Goal: Find contact information

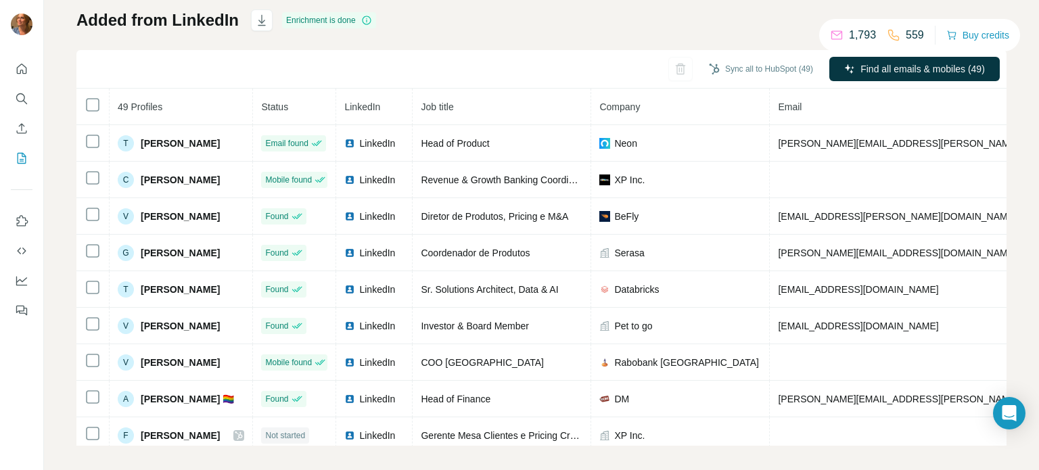
scroll to position [91, 0]
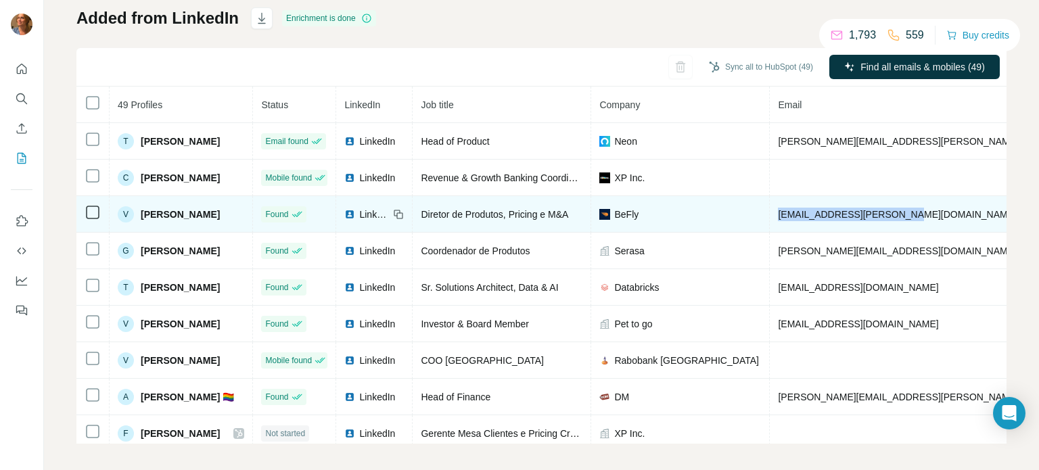
drag, startPoint x: 928, startPoint y: 213, endPoint x: 790, endPoint y: 217, distance: 138.1
click at [790, 217] on td "[EMAIL_ADDRESS][PERSON_NAME][DOMAIN_NAME]" at bounding box center [937, 214] width 334 height 37
click at [799, 215] on span "[EMAIL_ADDRESS][PERSON_NAME][DOMAIN_NAME]" at bounding box center [897, 214] width 238 height 11
drag, startPoint x: 925, startPoint y: 210, endPoint x: 788, endPoint y: 210, distance: 137.4
click at [788, 210] on td "[EMAIL_ADDRESS][PERSON_NAME][DOMAIN_NAME]" at bounding box center [937, 214] width 334 height 37
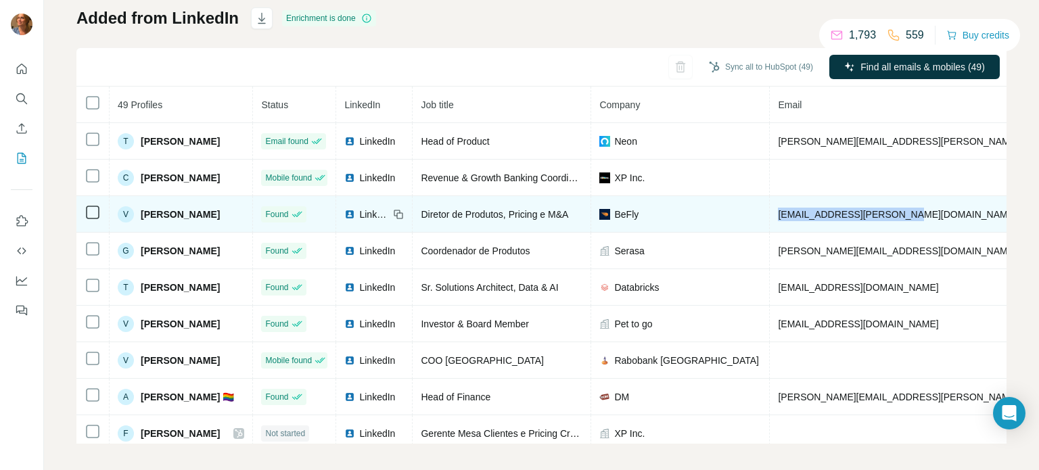
copy span "[EMAIL_ADDRESS][PERSON_NAME][DOMAIN_NAME]"
click at [386, 215] on span "LinkedIn" at bounding box center [374, 215] width 30 height 14
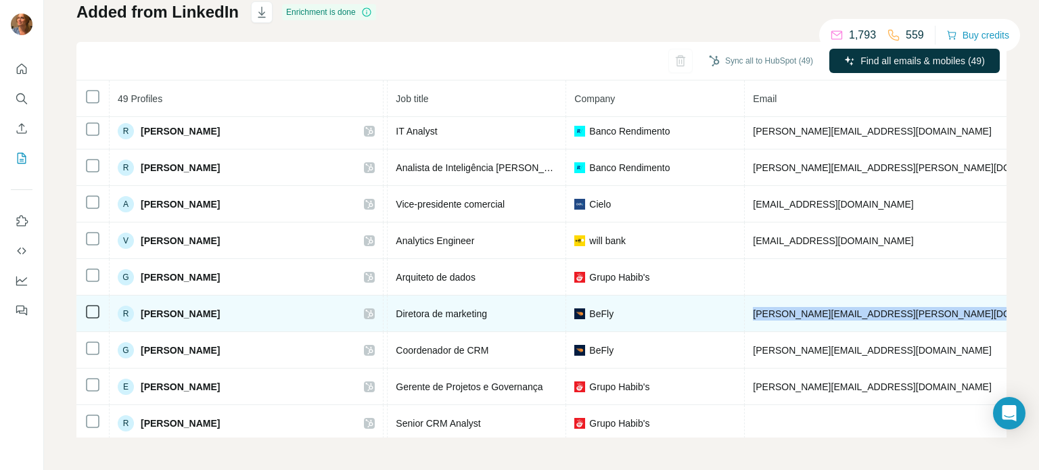
scroll to position [1137, 181]
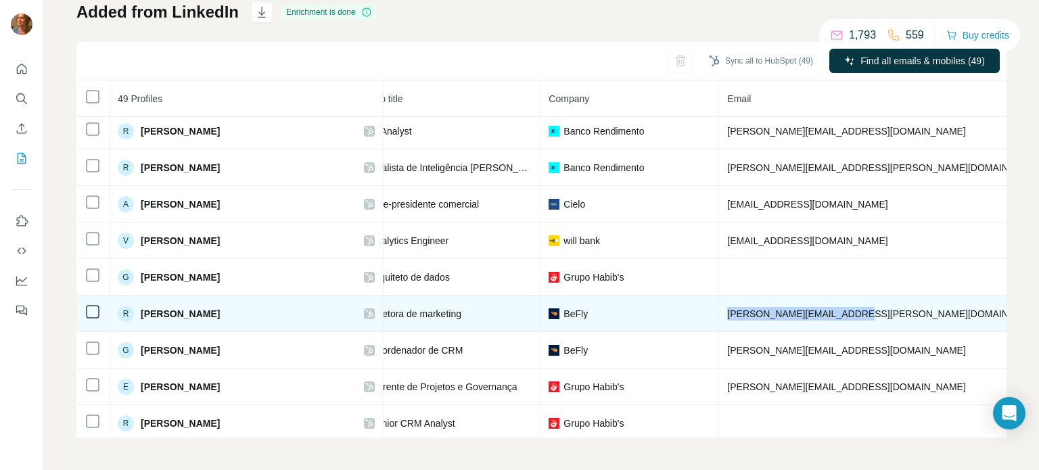
drag, startPoint x: 841, startPoint y: 307, endPoint x: 796, endPoint y: 305, distance: 44.7
click at [796, 305] on td "[PERSON_NAME][EMAIL_ADDRESS][PERSON_NAME][DOMAIN_NAME]" at bounding box center [886, 314] width 334 height 37
copy span "[PERSON_NAME][EMAIL_ADDRESS][PERSON_NAME][DOMAIN_NAME]"
drag, startPoint x: 888, startPoint y: 302, endPoint x: 942, endPoint y: 299, distance: 53.6
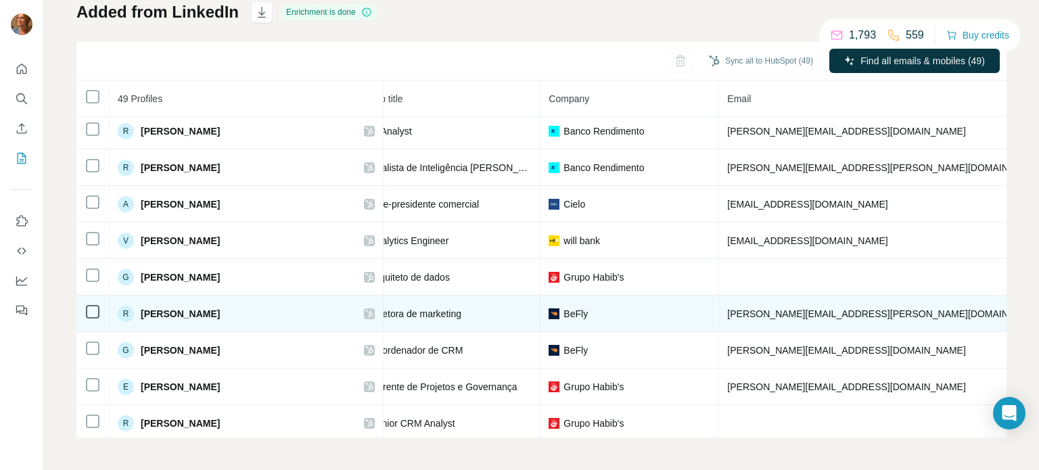
copy span "1177444422"
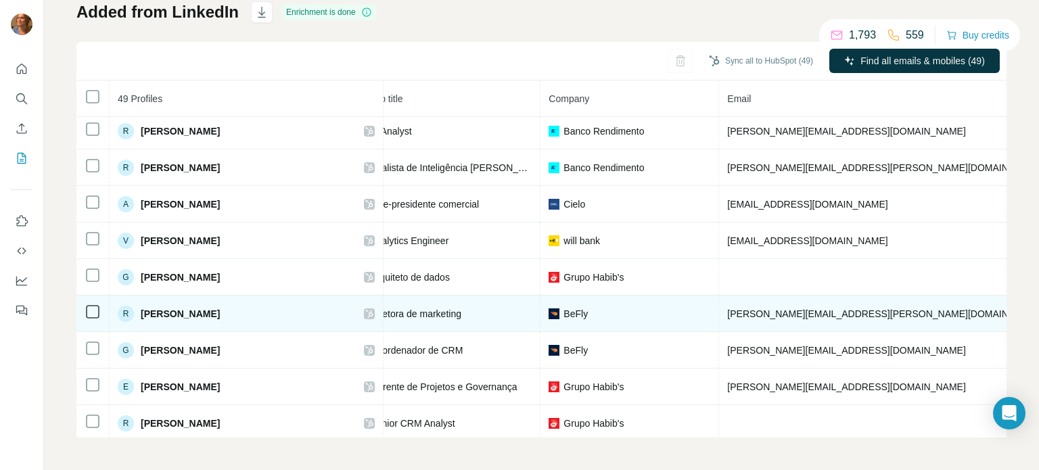
click at [815, 304] on td "[PERSON_NAME][EMAIL_ADDRESS][PERSON_NAME][DOMAIN_NAME]" at bounding box center [886, 314] width 334 height 37
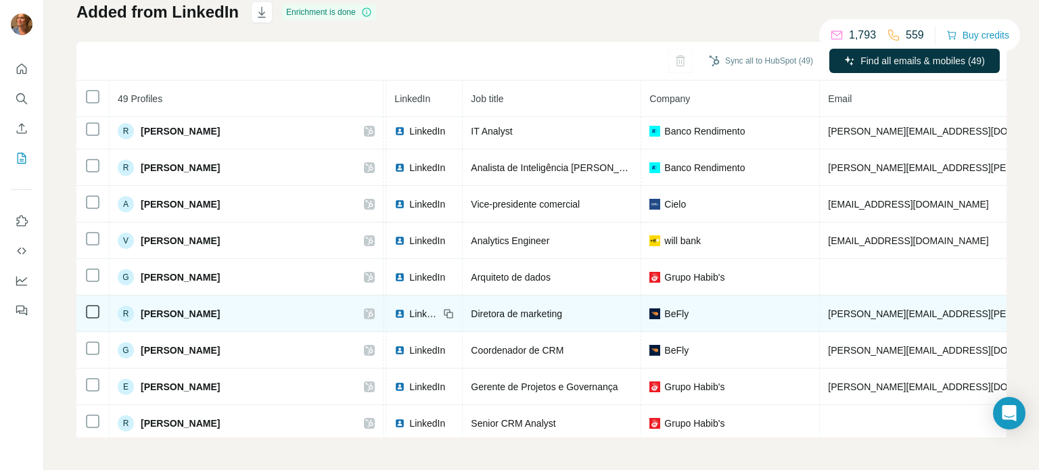
scroll to position [1137, 0]
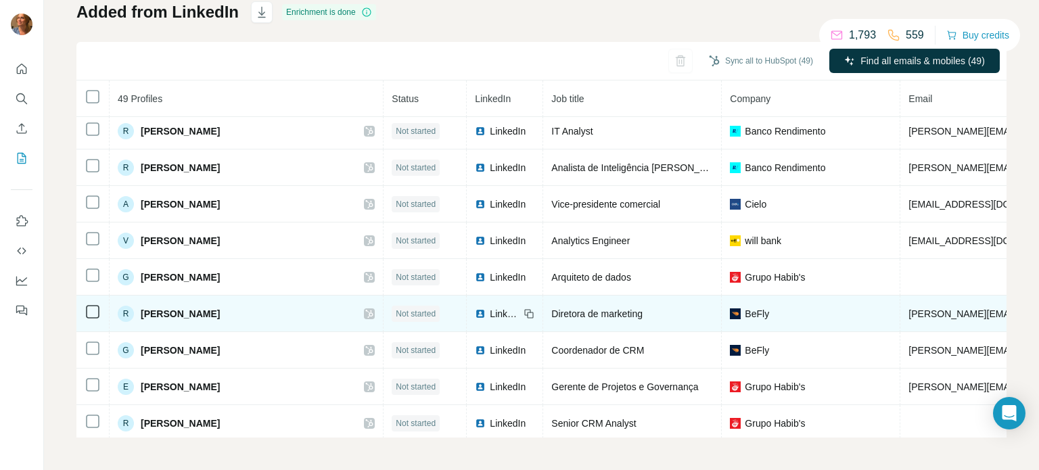
click at [490, 307] on span "LinkedIn" at bounding box center [505, 314] width 30 height 14
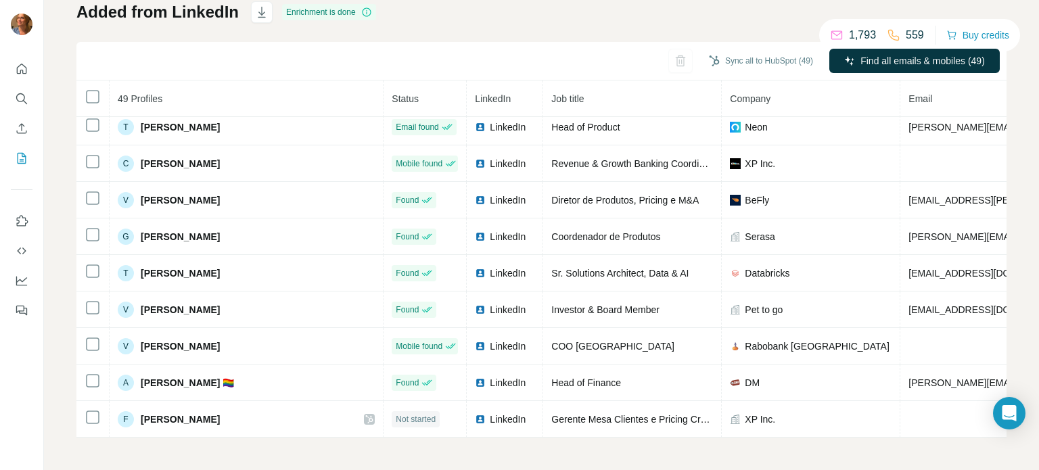
scroll to position [0, 0]
